Goal: Entertainment & Leisure: Consume media (video, audio)

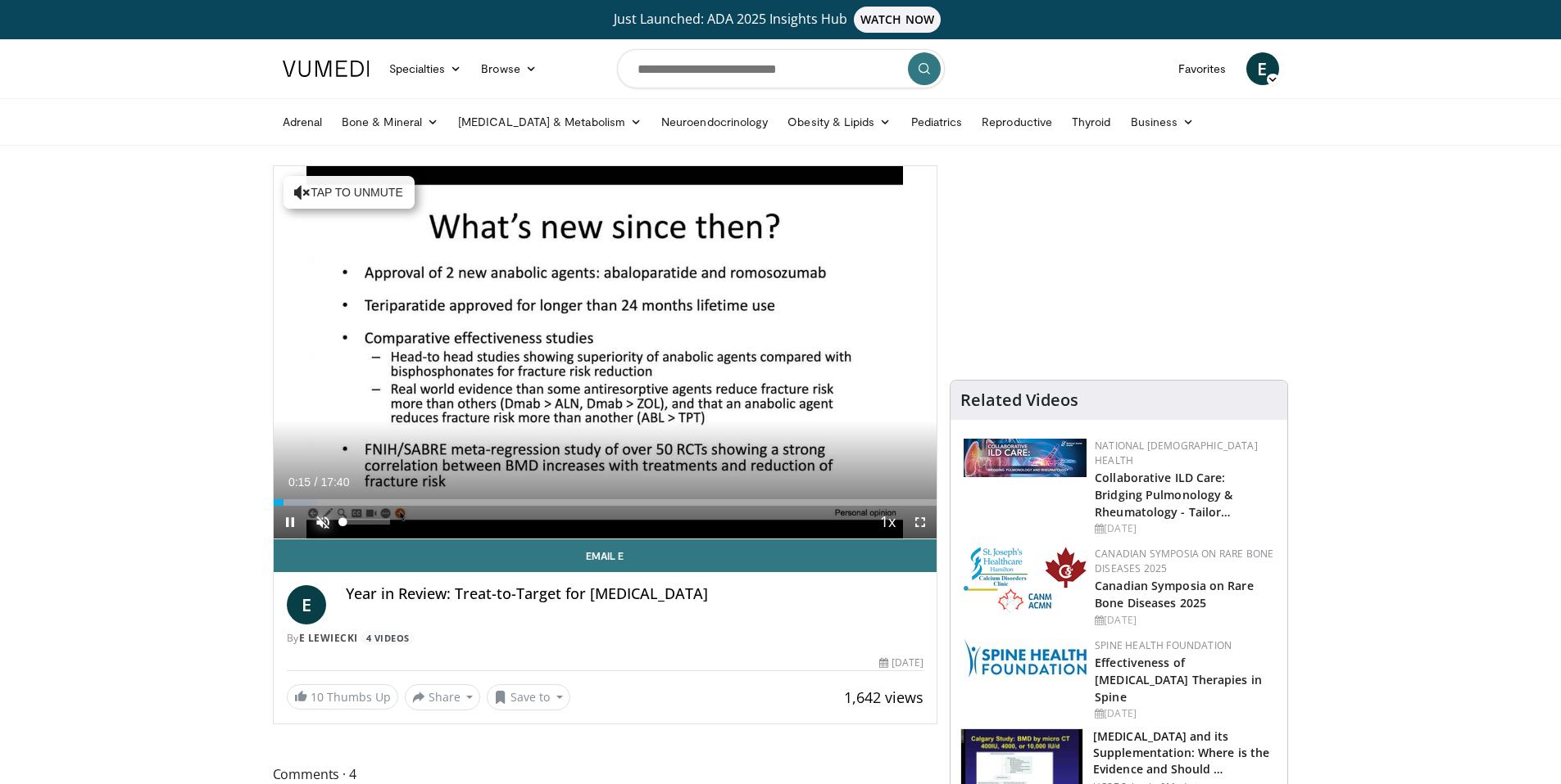
click at [319, 520] on span "Video Player" at bounding box center [322, 521] width 33 height 33
click at [283, 522] on span "Video Player" at bounding box center [289, 521] width 33 height 33
